Goal: Task Accomplishment & Management: Manage account settings

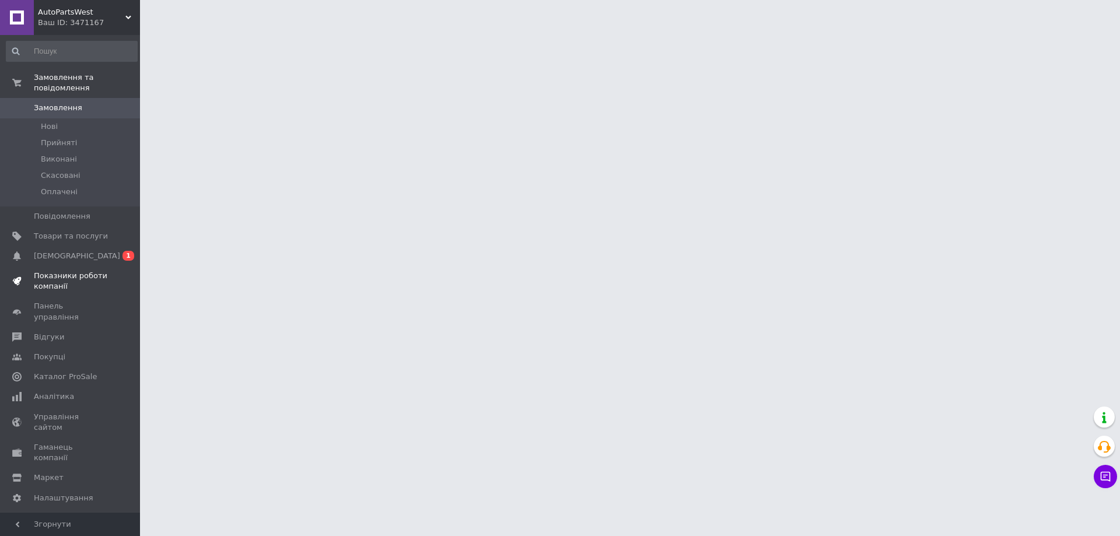
click at [87, 266] on link "Показники роботи компанії" at bounding box center [71, 281] width 143 height 30
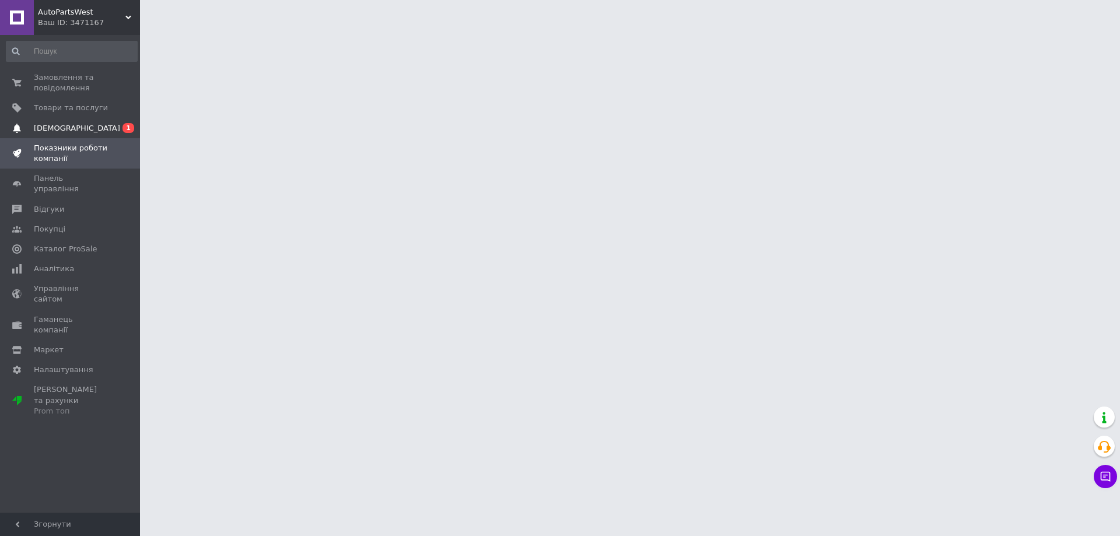
click at [85, 118] on link "Сповіщення 0 1" at bounding box center [71, 128] width 143 height 20
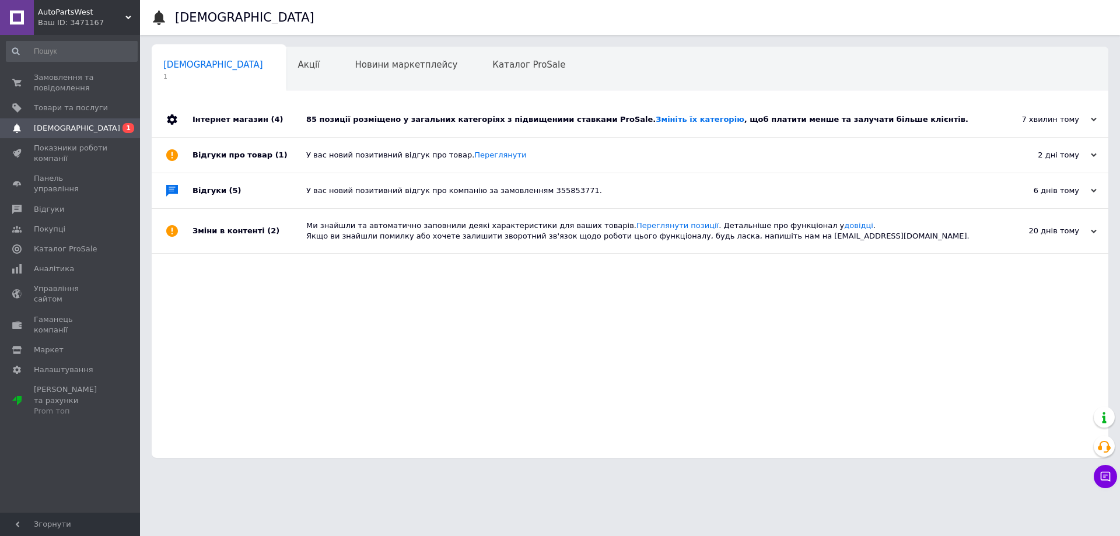
click at [395, 123] on div "85 позиції розміщено у загальних категоріях з підвищеними ставками ProSale. Змі…" at bounding box center [642, 119] width 673 height 10
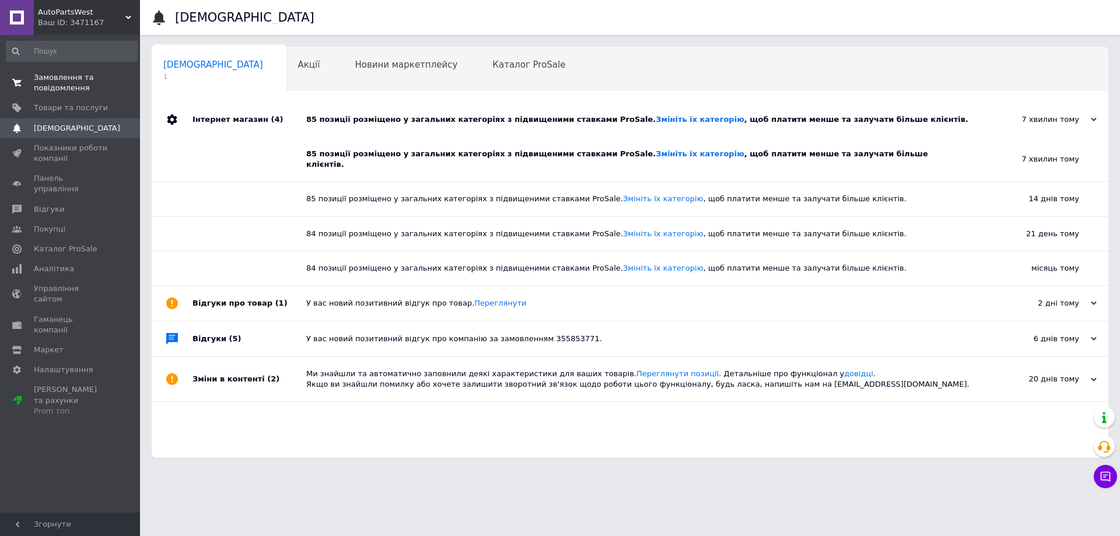
click at [75, 80] on span "Замовлення та повідомлення" at bounding box center [71, 82] width 74 height 21
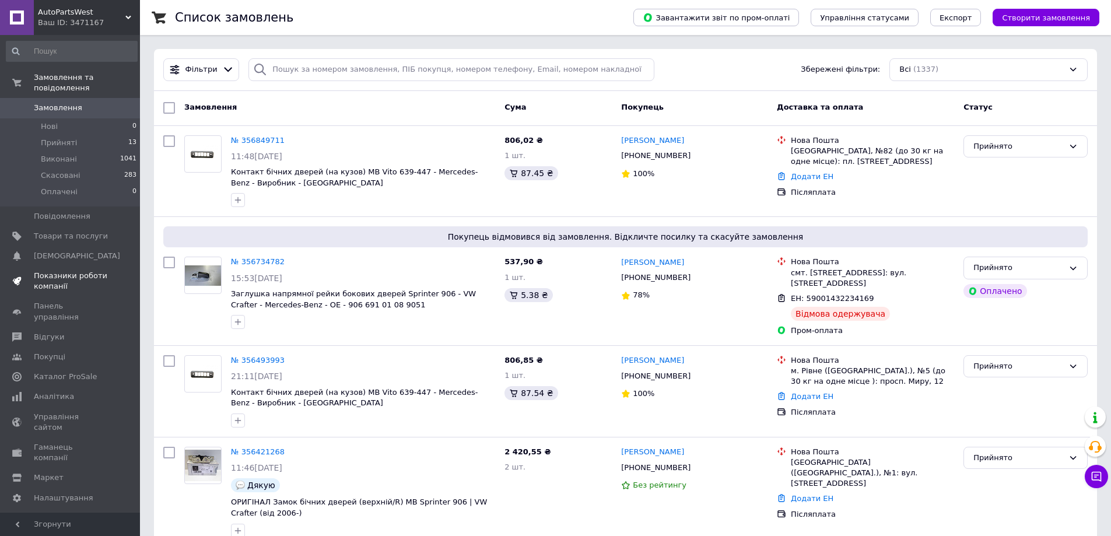
scroll to position [233, 0]
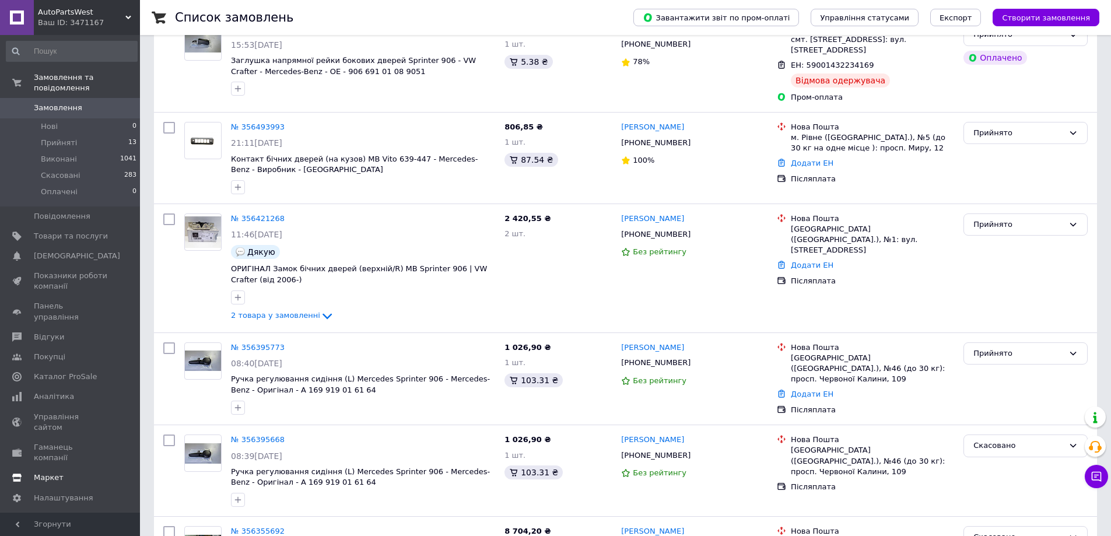
click at [50, 472] on span "Маркет" at bounding box center [49, 477] width 30 height 10
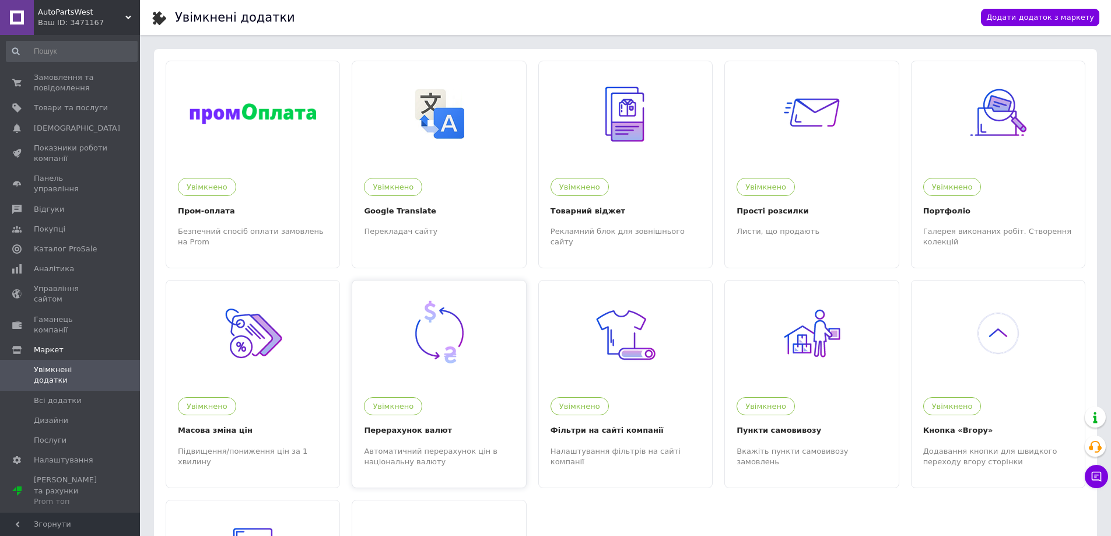
click at [407, 353] on img at bounding box center [440, 333] width 72 height 72
click at [97, 73] on span "Замовлення та повідомлення" at bounding box center [71, 82] width 74 height 21
